Goal: Register for event/course: Sign up to attend an event or enroll in a course

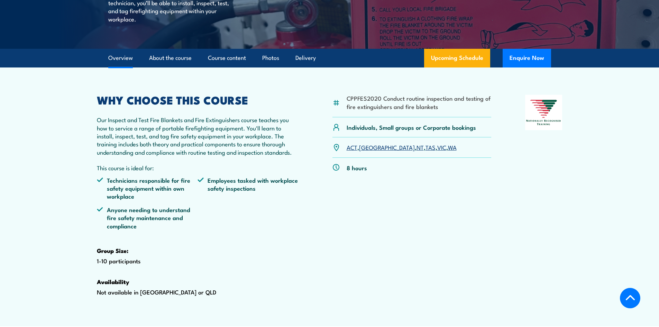
scroll to position [138, 0]
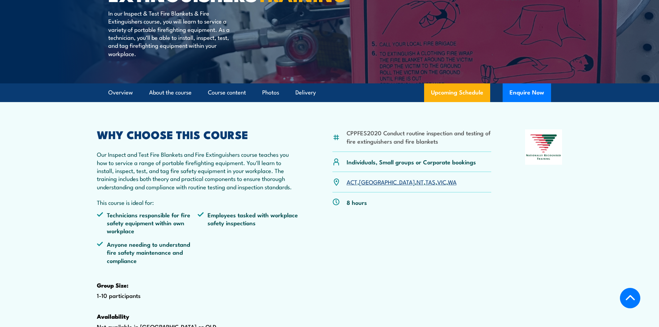
click at [448, 186] on link "WA" at bounding box center [452, 181] width 9 height 8
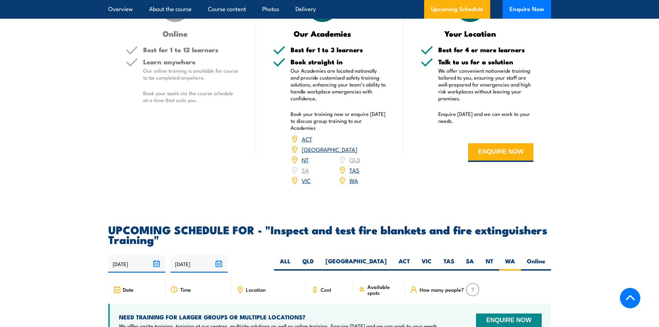
scroll to position [973, 0]
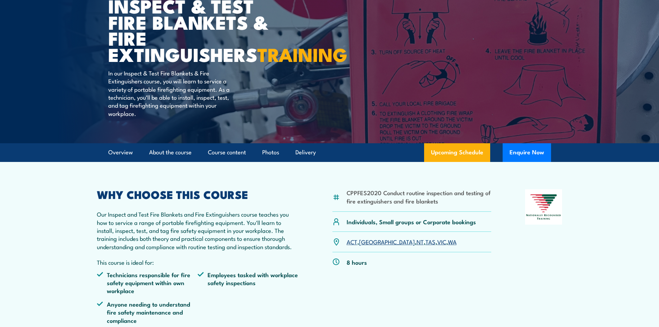
click at [608, 243] on section "CPPFES2020 Conduct routine inspection and testing of fire extinguishers and fir…" at bounding box center [329, 291] width 659 height 259
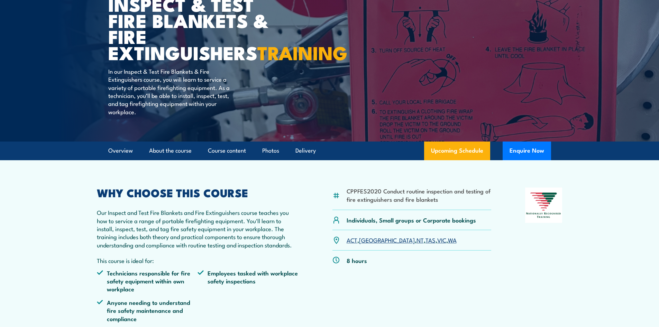
scroll to position [78, 0]
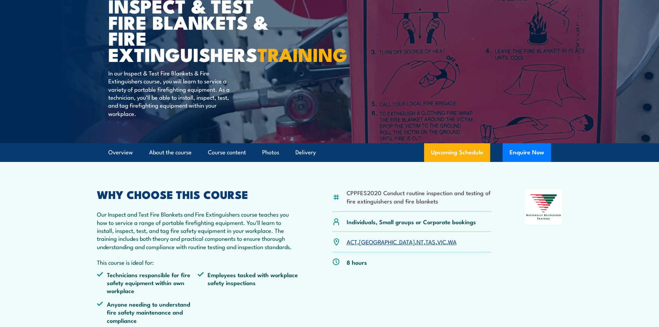
click at [448, 245] on link "WA" at bounding box center [452, 241] width 9 height 8
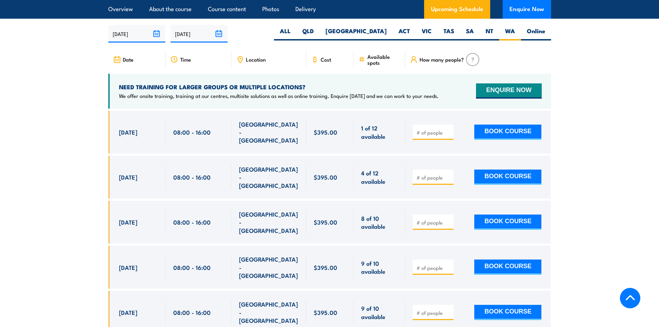
scroll to position [1284, 0]
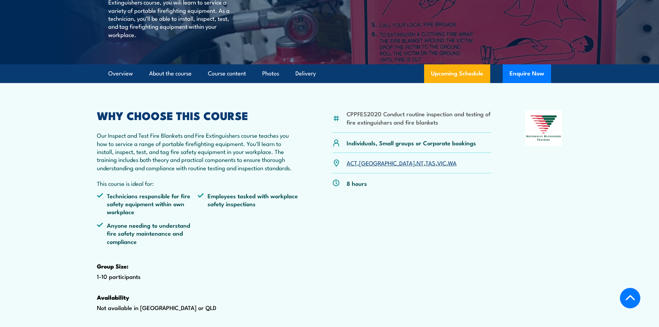
scroll to position [173, 0]
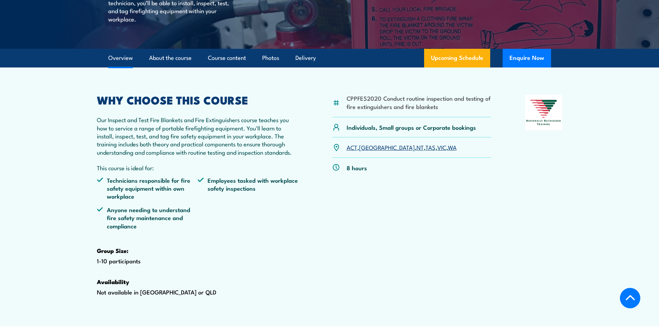
click at [448, 151] on link "WA" at bounding box center [452, 147] width 9 height 8
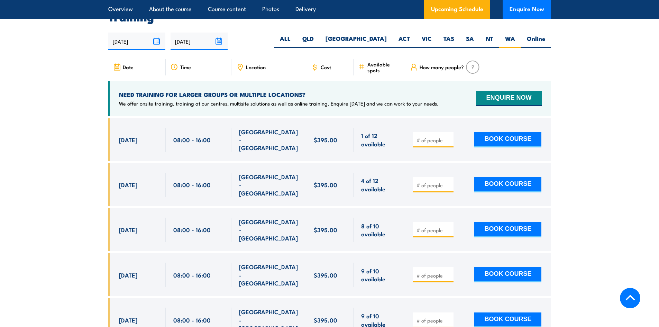
scroll to position [1284, 0]
